Goal: Information Seeking & Learning: Learn about a topic

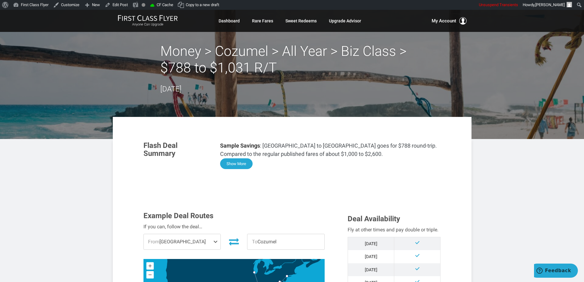
click at [248, 165] on button "Show More" at bounding box center [236, 163] width 32 height 11
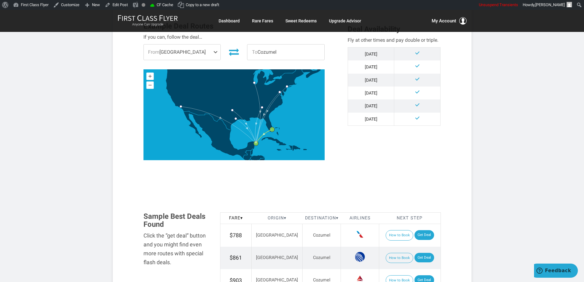
scroll to position [499, 0]
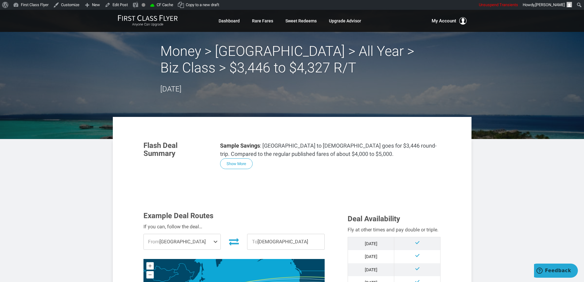
drag, startPoint x: 241, startPoint y: 162, endPoint x: 309, endPoint y: 140, distance: 71.2
click at [243, 161] on button "Show More" at bounding box center [236, 163] width 32 height 11
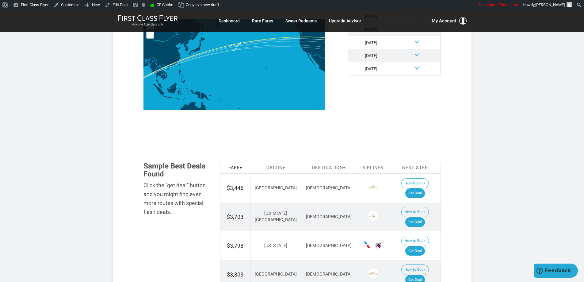
scroll to position [681, 0]
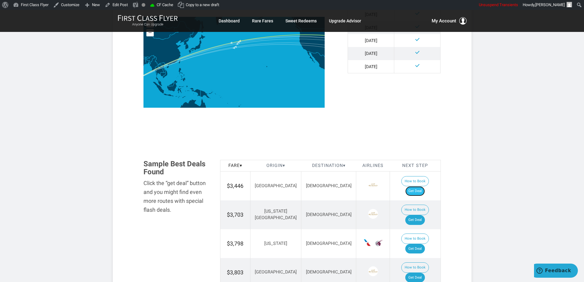
click at [415, 186] on link "Get Deal" at bounding box center [415, 191] width 20 height 10
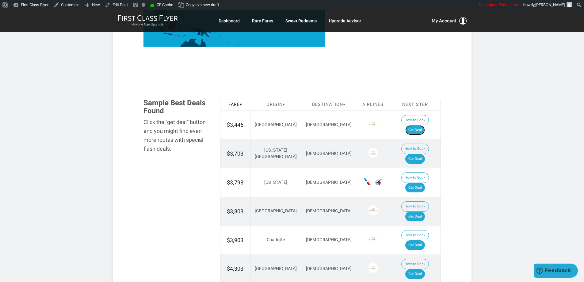
scroll to position [742, 0]
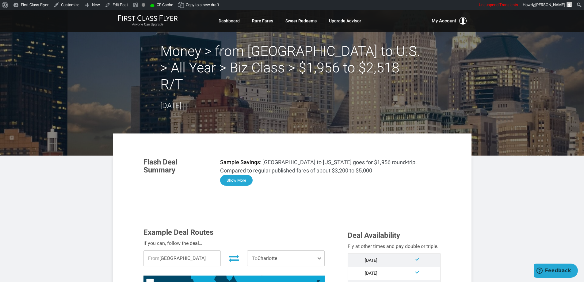
click at [229, 175] on button "Show More" at bounding box center [236, 180] width 32 height 11
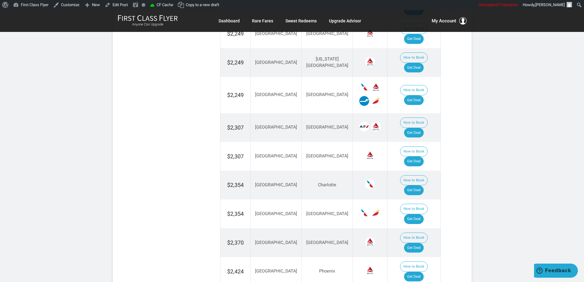
scroll to position [1034, 0]
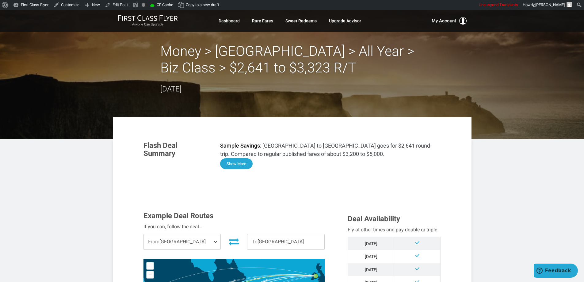
click at [242, 166] on button "Show More" at bounding box center [236, 163] width 32 height 11
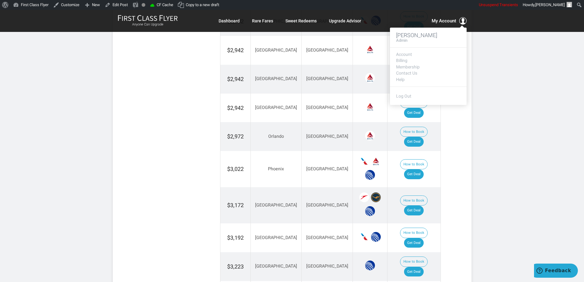
scroll to position [952, 0]
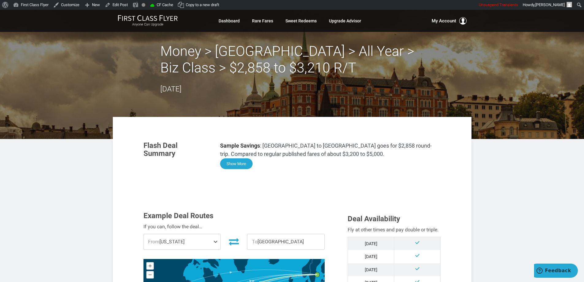
click at [245, 160] on button "Show More" at bounding box center [236, 163] width 32 height 11
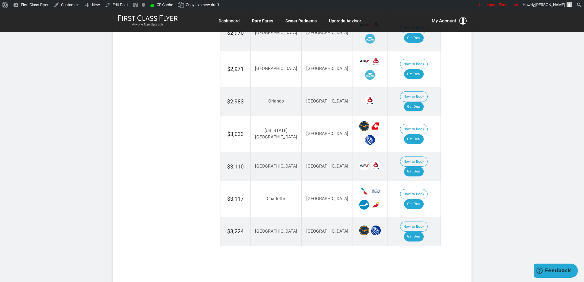
scroll to position [1101, 0]
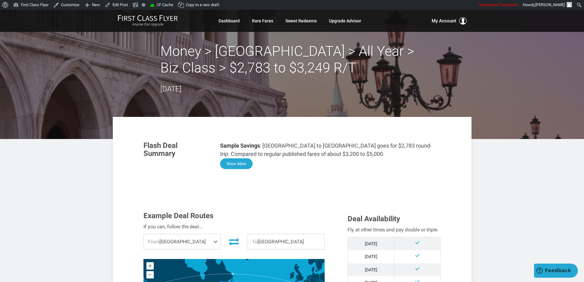
click at [234, 165] on button "Show More" at bounding box center [236, 163] width 32 height 11
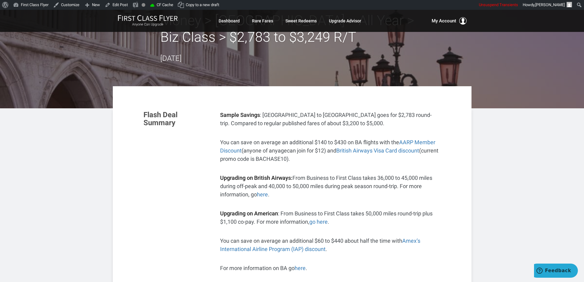
scroll to position [92, 0]
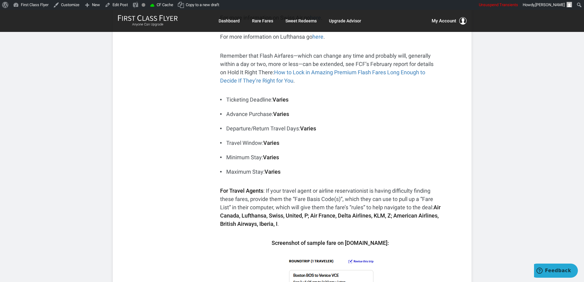
scroll to position [0, 0]
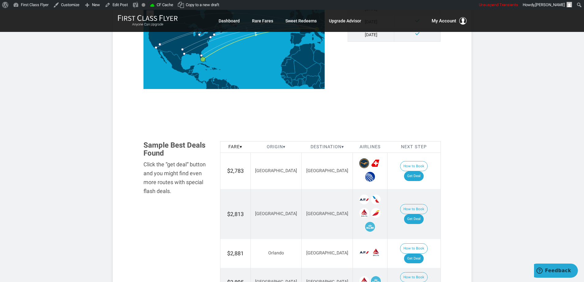
scroll to position [775, 0]
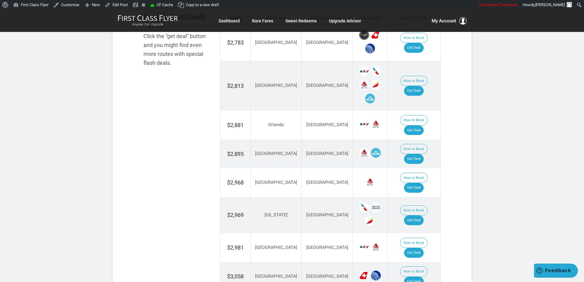
scroll to position [929, 0]
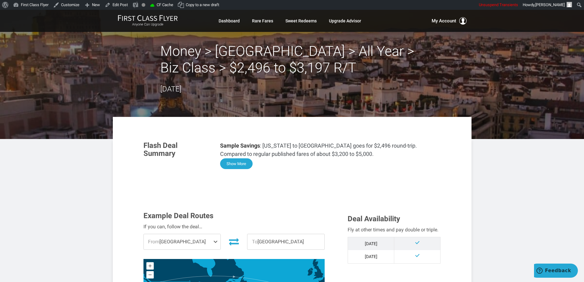
click at [234, 163] on button "Show More" at bounding box center [236, 163] width 32 height 11
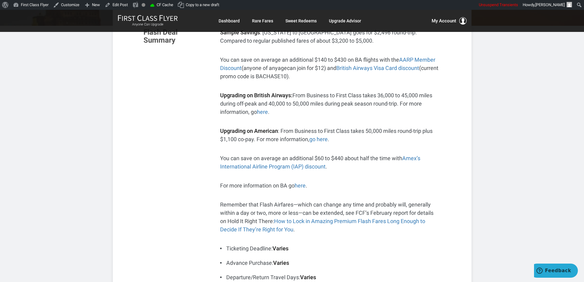
scroll to position [125, 0]
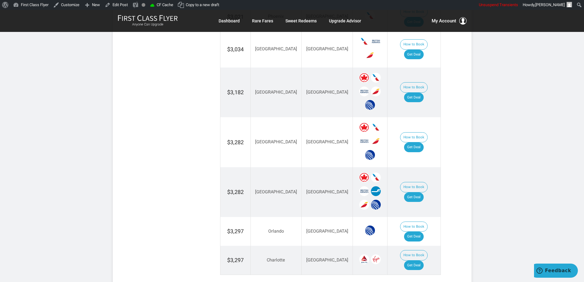
scroll to position [1144, 0]
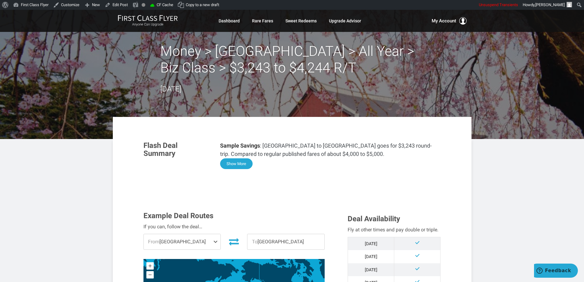
click at [239, 166] on button "Show More" at bounding box center [236, 163] width 32 height 11
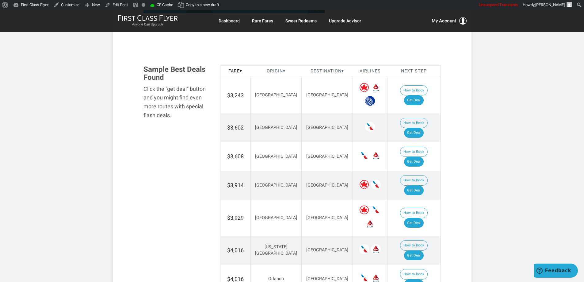
scroll to position [708, 0]
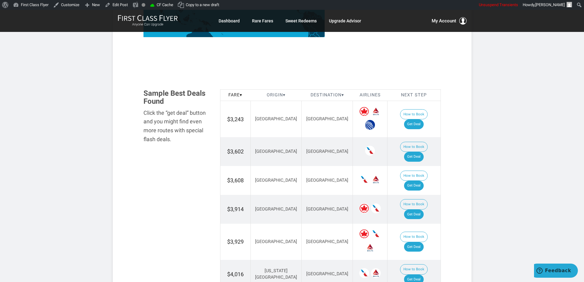
scroll to position [678, 0]
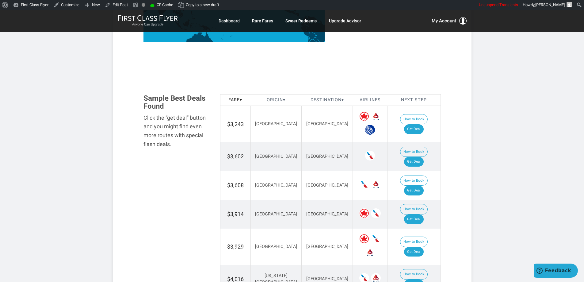
click at [475, 116] on article "Money > Seoul > All Year > Biz Class > $3,243 to $4,244 R/T July 11, 2025 Flash…" at bounding box center [292, 21] width 584 height 1378
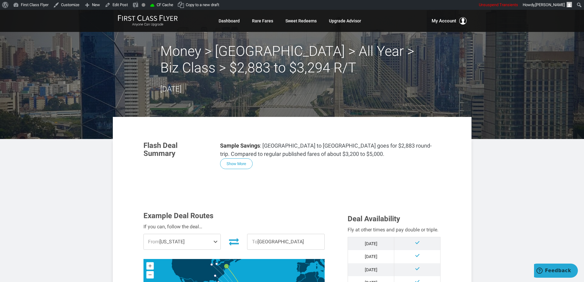
drag, startPoint x: 237, startPoint y: 165, endPoint x: 328, endPoint y: 158, distance: 91.6
click at [238, 165] on button "Show More" at bounding box center [236, 163] width 32 height 11
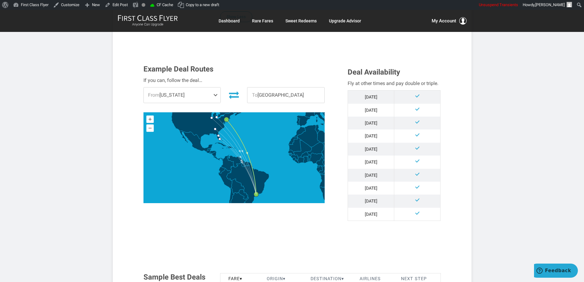
click at [476, 94] on article "Money > Sao Paulo > All Year > Biz Class > $2,883 to $3,294 R/T July 14, 2025 F…" at bounding box center [292, 124] width 584 height 1211
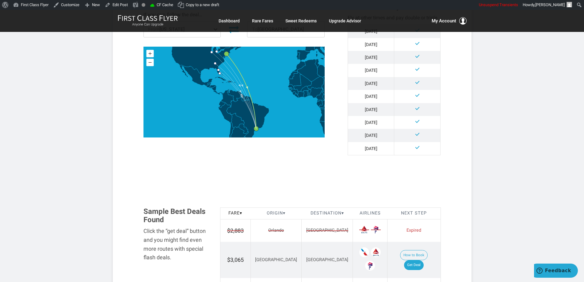
scroll to position [613, 0]
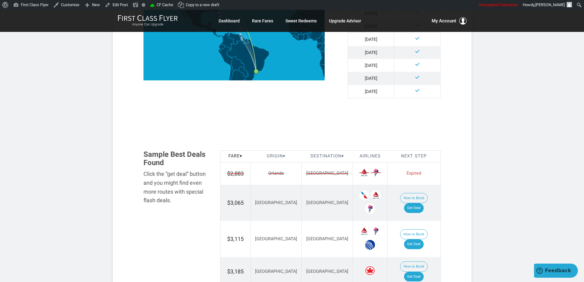
click at [476, 96] on article "Money > Sao Paulo > All Year > Biz Class > $2,883 to $3,294 R/T July 14, 2025 F…" at bounding box center [292, 2] width 584 height 1211
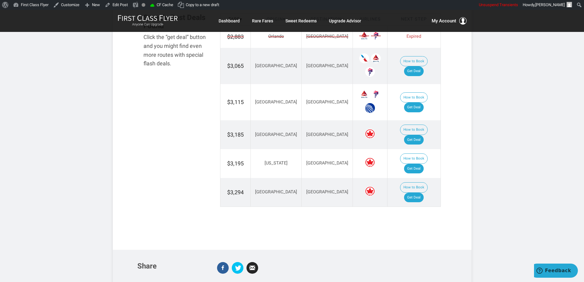
scroll to position [736, 0]
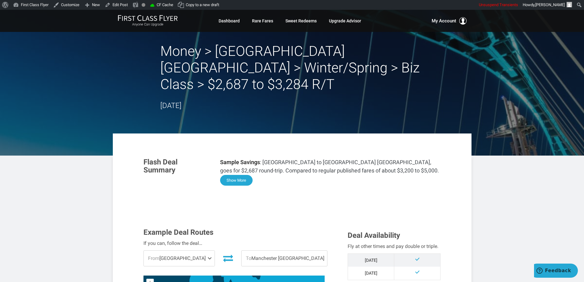
click at [242, 175] on button "Show More" at bounding box center [236, 180] width 32 height 11
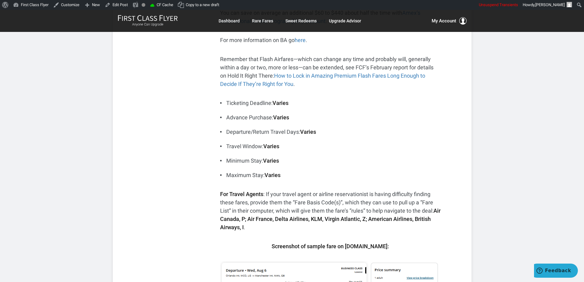
scroll to position [463, 0]
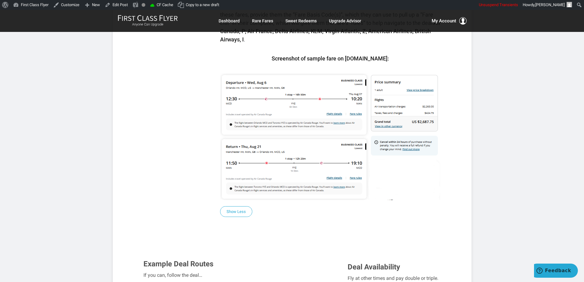
click at [544, 108] on article "Money > [GEOGRAPHIC_DATA] [GEOGRAPHIC_DATA] > Winter/Spring > Biz Class > $2,68…" at bounding box center [292, 259] width 584 height 1425
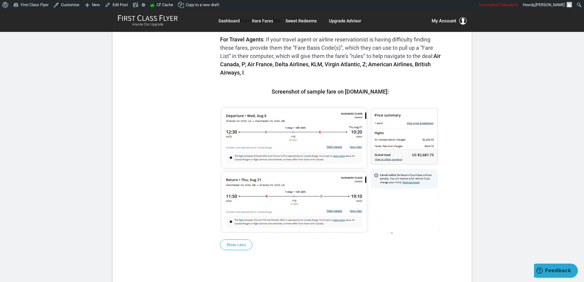
scroll to position [432, 0]
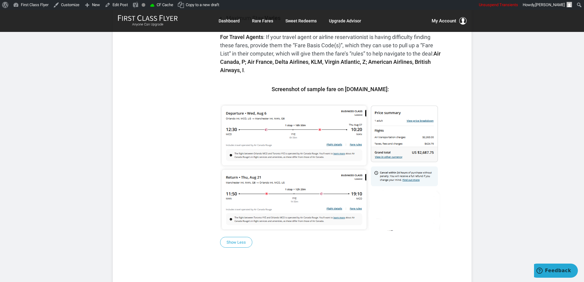
click at [422, 50] on strong "Air Canada, P; Air France, Delta Airlines, KLM, Virgin Atlantic, Z; American Ai…" at bounding box center [330, 61] width 220 height 23
click at [424, 50] on strong "Air Canada, P; Air France, Delta Airlines, KLM, Virgin Atlantic, Z; American Ai…" at bounding box center [330, 61] width 220 height 23
click at [423, 49] on p "For Travel Agents : If your travel agent or airline reservationist is having di…" at bounding box center [330, 53] width 221 height 41
drag, startPoint x: 546, startPoint y: 105, endPoint x: 553, endPoint y: 101, distance: 8.1
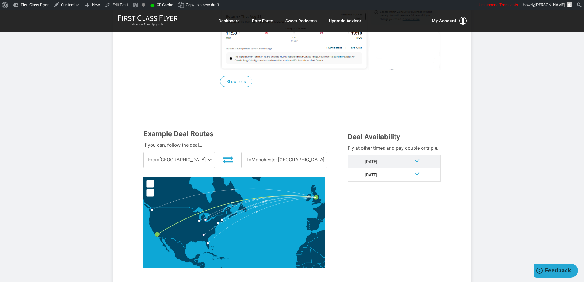
scroll to position [594, 0]
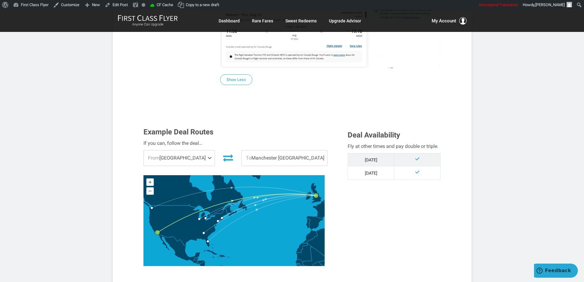
click at [523, 108] on article "Money > [GEOGRAPHIC_DATA] [GEOGRAPHIC_DATA] > Winter/Spring > Biz Class > $2,68…" at bounding box center [292, 127] width 584 height 1425
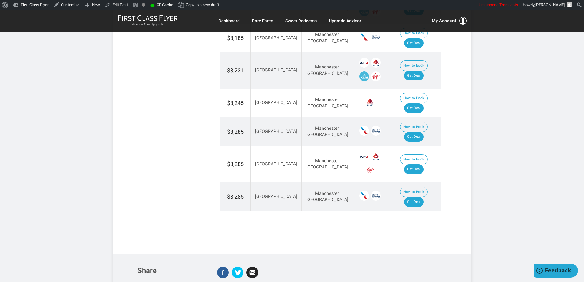
scroll to position [970, 0]
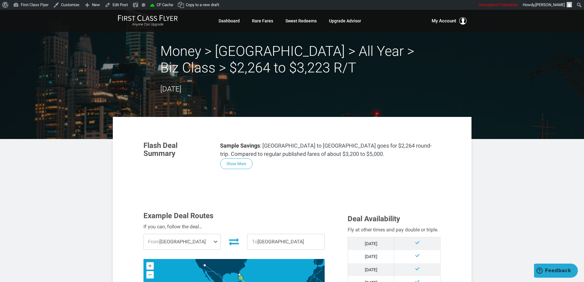
drag, startPoint x: 236, startPoint y: 166, endPoint x: 242, endPoint y: 162, distance: 7.6
click at [237, 166] on button "Show More" at bounding box center [236, 163] width 32 height 11
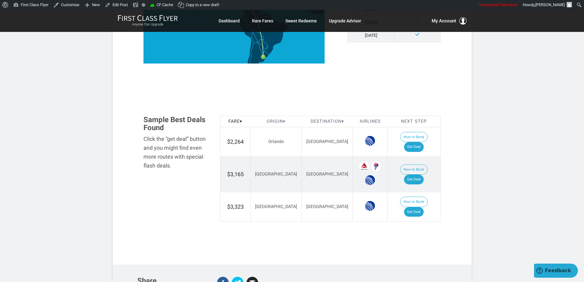
scroll to position [650, 0]
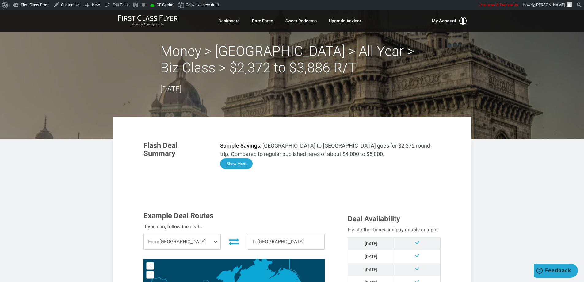
click at [238, 164] on button "Show More" at bounding box center [236, 163] width 32 height 11
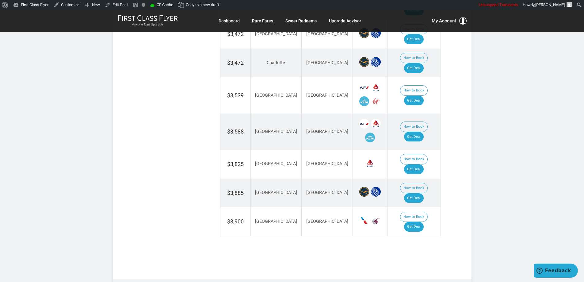
scroll to position [1009, 0]
